Goal: Entertainment & Leisure: Consume media (video, audio)

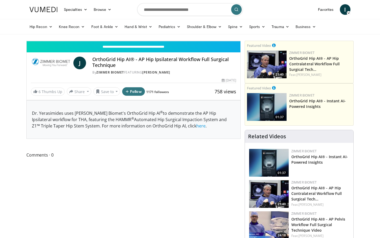
click at [221, 41] on div "10 seconds Tap to unmute" at bounding box center [134, 41] width 214 height 0
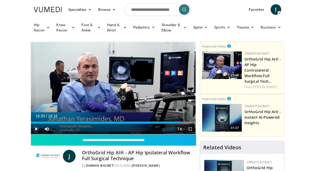
click at [36, 130] on span "Video Player" at bounding box center [36, 129] width 11 height 11
click at [193, 129] on span "Video Player" at bounding box center [190, 129] width 11 height 11
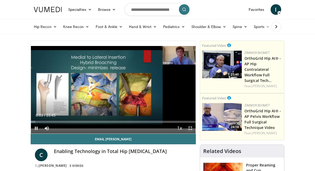
click at [190, 128] on span "Video Player" at bounding box center [190, 128] width 11 height 11
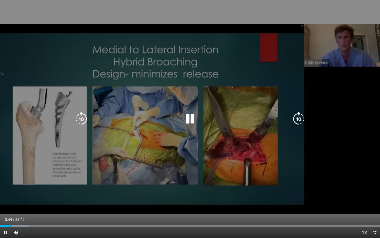
click at [189, 123] on icon "Video Player" at bounding box center [190, 118] width 15 height 15
